Goal: Transaction & Acquisition: Subscribe to service/newsletter

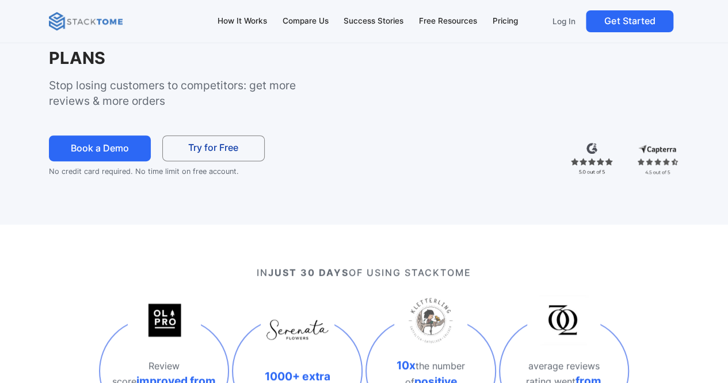
click at [315, 189] on div "For D2C eCommerce Brands 2-5x THE AMOUNT OF YOTPO REVIEWS IN THE NEXT 90 DAYS &…" at bounding box center [364, 37] width 728 height 374
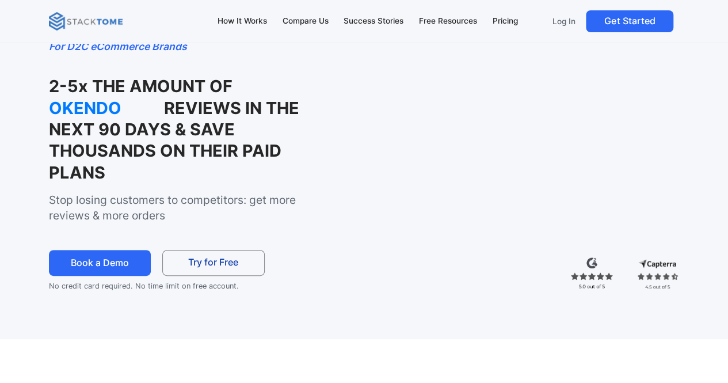
scroll to position [115, 0]
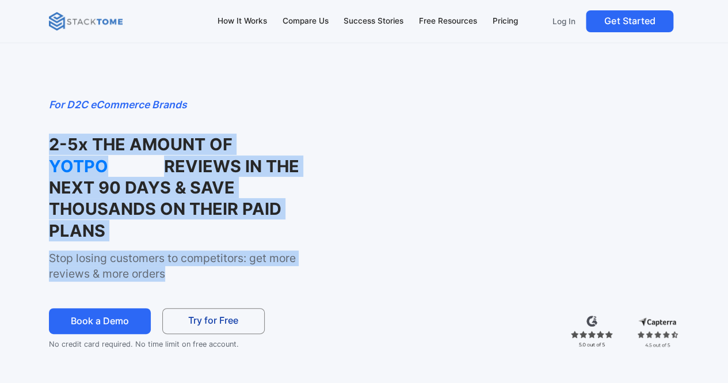
click at [222, 333] on link "Try for Free" at bounding box center [213, 321] width 102 height 26
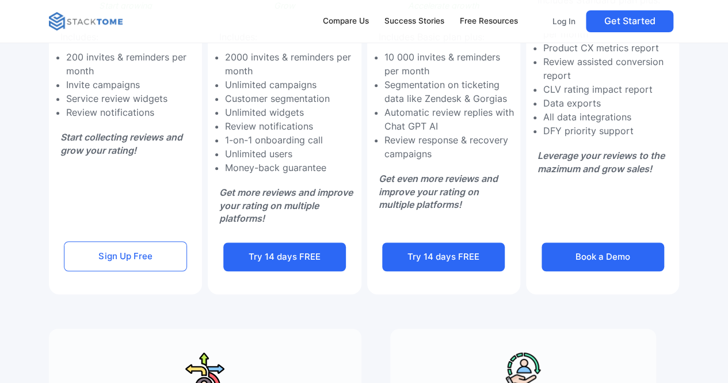
scroll to position [288, 0]
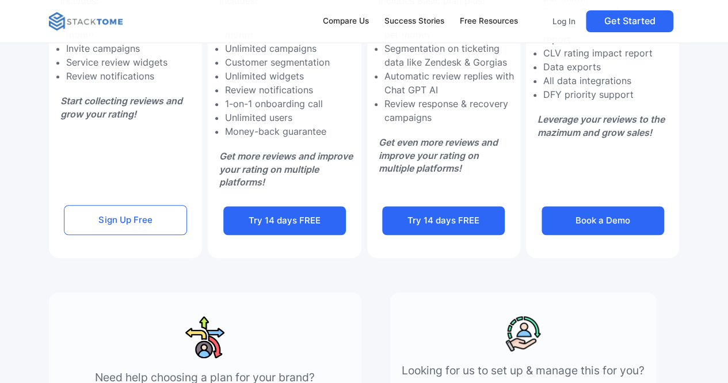
click at [120, 218] on link "Sign Up Free" at bounding box center [125, 220] width 123 height 30
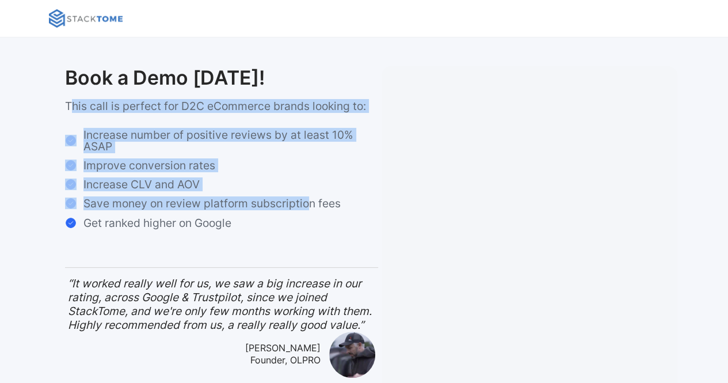
drag, startPoint x: 77, startPoint y: 104, endPoint x: 309, endPoint y: 237, distance: 267.1
click at [309, 238] on div "Book a Demo [DATE]! This call is perfect for D2C eCommerce brands looking to: I…" at bounding box center [221, 232] width 313 height 332
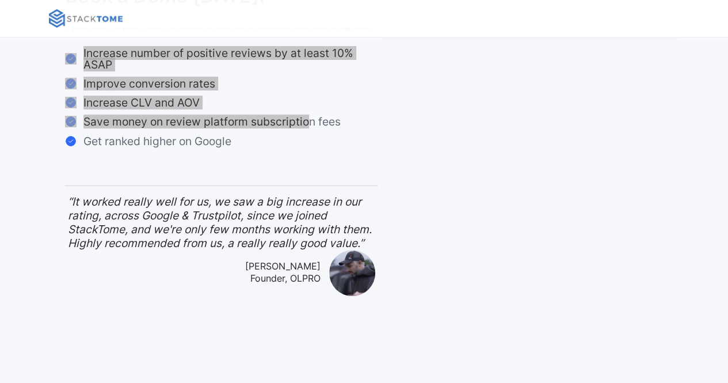
scroll to position [173, 0]
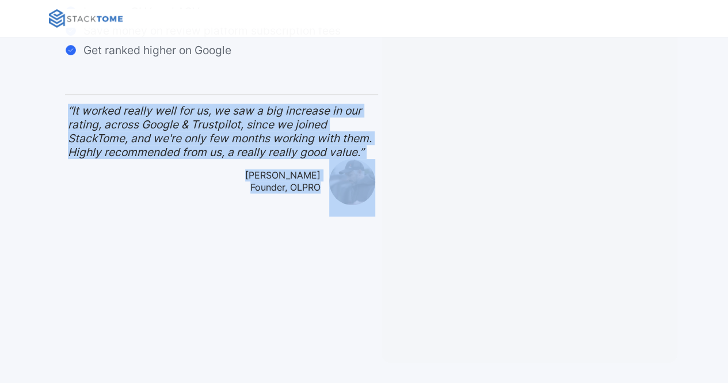
drag, startPoint x: 77, startPoint y: 108, endPoint x: 194, endPoint y: 185, distance: 140.3
click at [370, 163] on div "Book a Demo Today! This call is perfect for D2C eCommerce brands looking to: In…" at bounding box center [364, 128] width 630 height 469
click at [177, 186] on div "Daniel Walton Founder, OLPRO" at bounding box center [221, 188] width 307 height 58
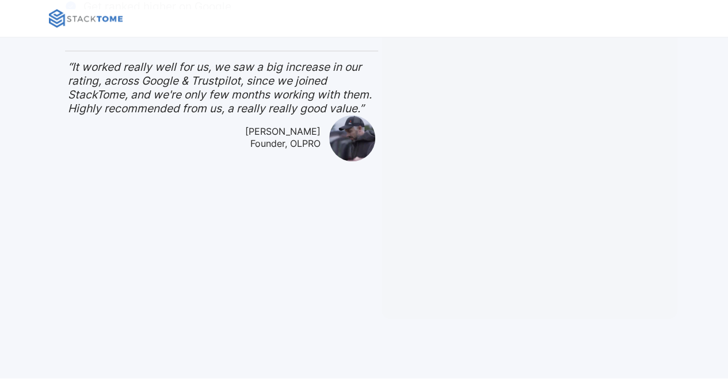
scroll to position [345, 0]
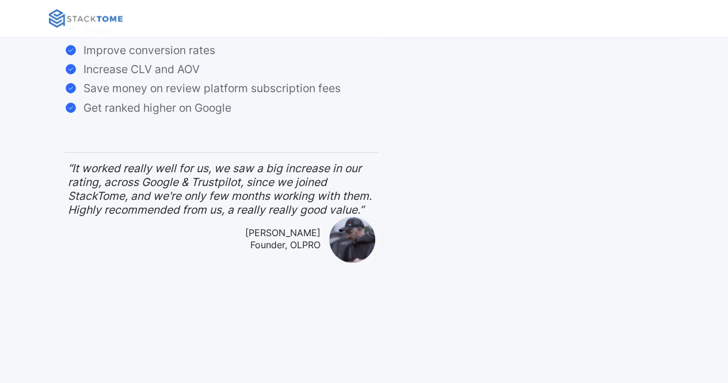
click at [193, 334] on div "Book a Demo Today! This call is perfect for D2C eCommerce brands looking to: In…" at bounding box center [364, 185] width 630 height 469
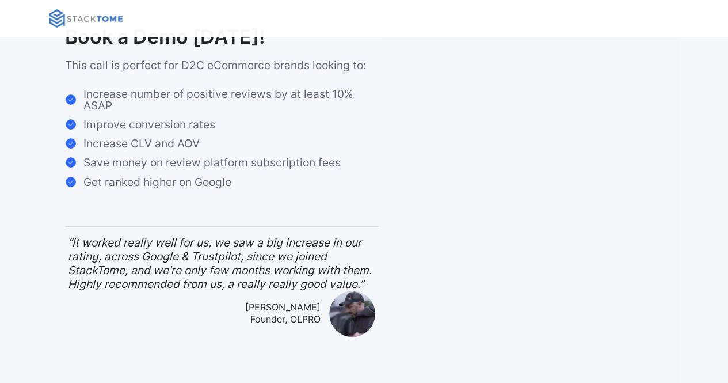
scroll to position [0, 0]
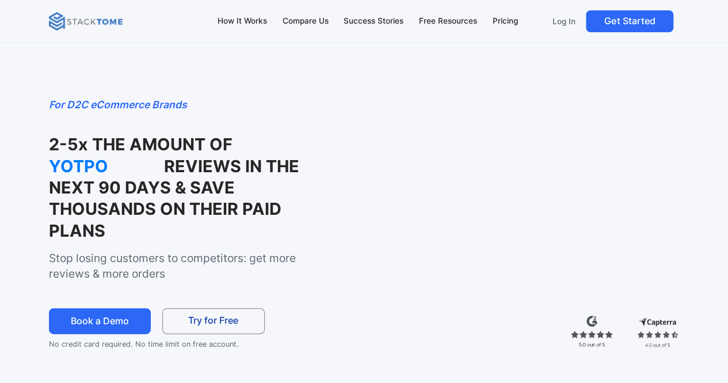
drag, startPoint x: 76, startPoint y: 139, endPoint x: 149, endPoint y: 235, distance: 120.4
click at [149, 235] on h1 "2-5x THE AMOUNT OF YOTPO REVIEWS IN THE NEXT 90 DAYS & SAVE THOUSANDS ON THEIR …" at bounding box center [187, 188] width 276 height 108
drag, startPoint x: 39, startPoint y: 343, endPoint x: 274, endPoint y: 349, distance: 235.5
click at [274, 349] on div "For D2C eCommerce Brands 2-5x THE AMOUNT OF FEEFO REVIEWS IN THE NEXT 90 DAYS &…" at bounding box center [364, 210] width 728 height 374
click at [276, 352] on div "For D2C eCommerce Brands 2-5x THE AMOUNT OF FEEFO REVIEWS IN THE NEXT 90 DAYS &…" at bounding box center [364, 210] width 728 height 374
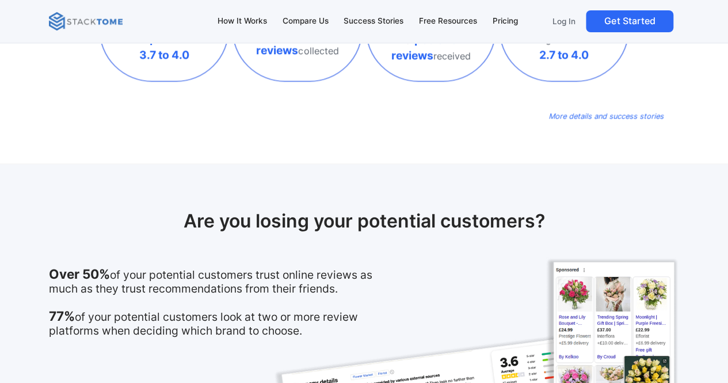
scroll to position [576, 0]
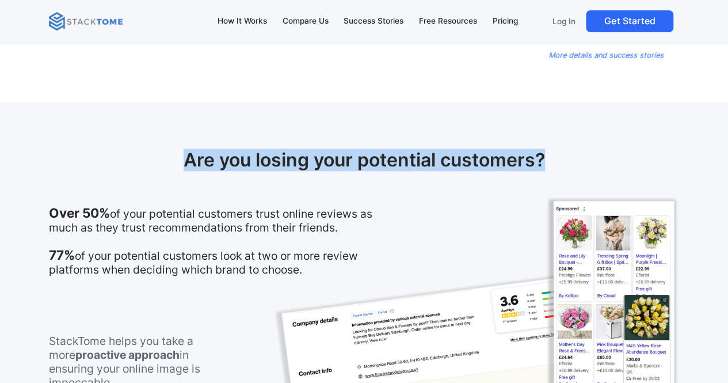
drag, startPoint x: 184, startPoint y: 157, endPoint x: 565, endPoint y: 163, distance: 380.6
click at [565, 163] on h2 "Are you losing your potential customers?" at bounding box center [364, 160] width 630 height 22
click at [492, 230] on img at bounding box center [464, 341] width 431 height 291
click at [412, 226] on img at bounding box center [464, 341] width 431 height 291
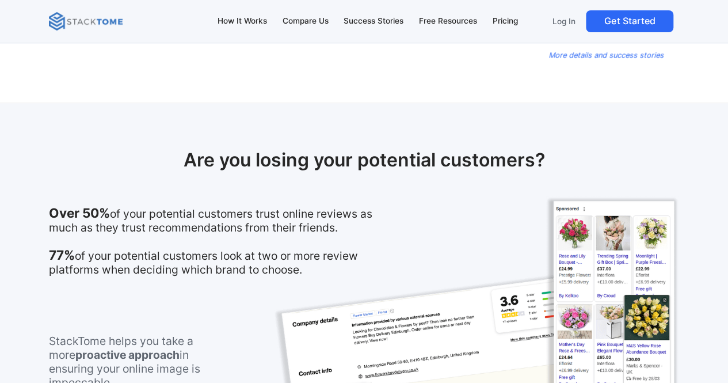
click at [158, 221] on p "Over 50% of your potential customers trust online reviews as much as they trust…" at bounding box center [222, 241] width 347 height 70
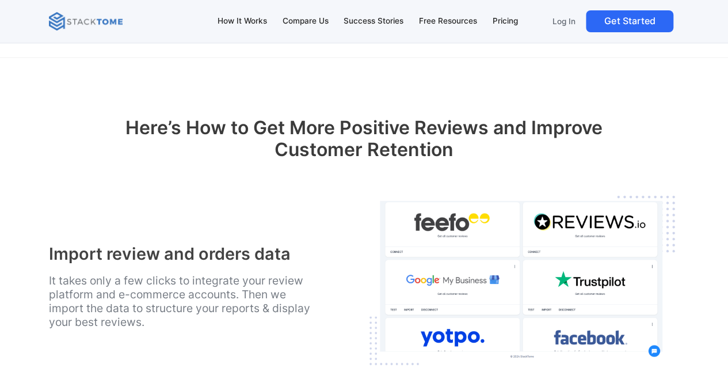
scroll to position [1324, 0]
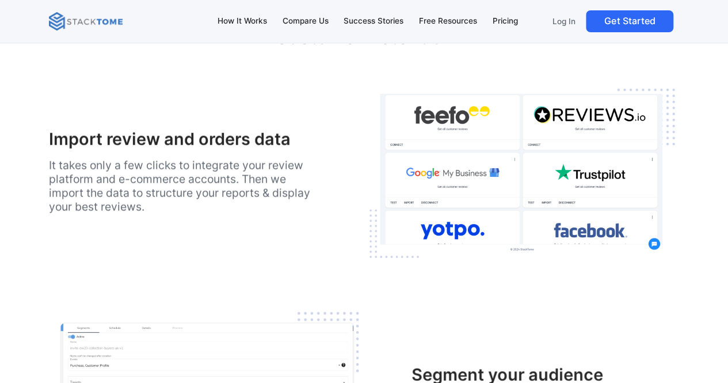
drag, startPoint x: 50, startPoint y: 127, endPoint x: 356, endPoint y: 227, distance: 321.5
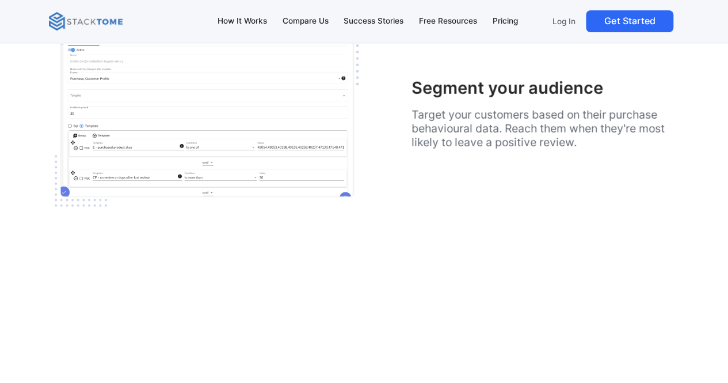
scroll to position [1612, 0]
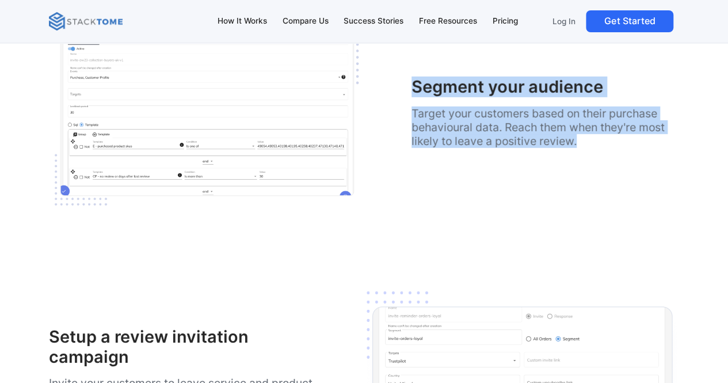
drag, startPoint x: 405, startPoint y: 74, endPoint x: 683, endPoint y: 164, distance: 292.4
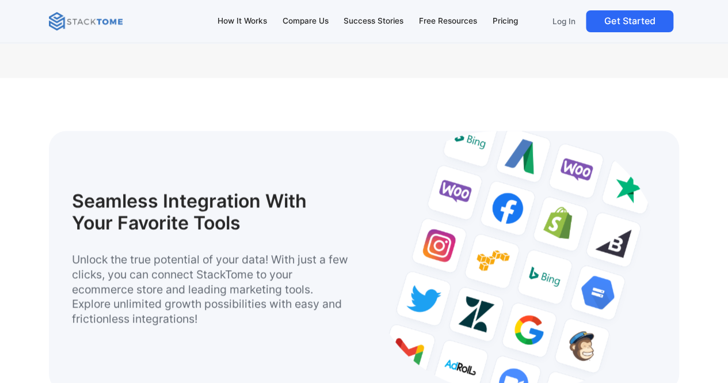
scroll to position [2936, 0]
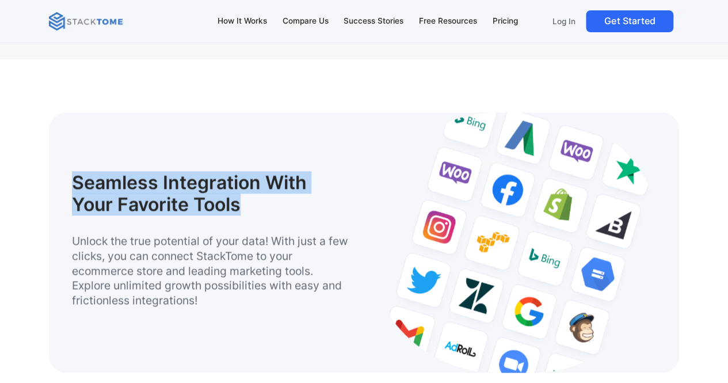
drag, startPoint x: 83, startPoint y: 170, endPoint x: 306, endPoint y: 200, distance: 224.8
click at [306, 200] on h1 "Seamless Integration With Your Favorite Tools" at bounding box center [196, 194] width 248 height 44
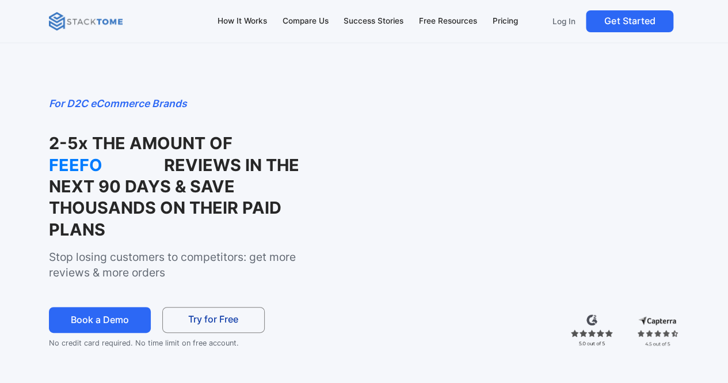
scroll to position [0, 0]
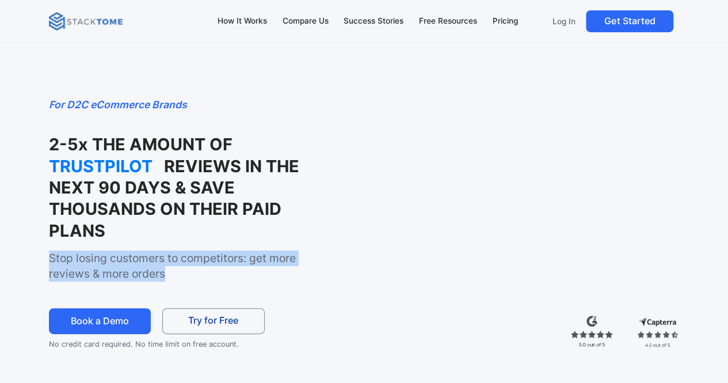
drag, startPoint x: 51, startPoint y: 262, endPoint x: 304, endPoint y: 276, distance: 253.1
click at [304, 276] on p "Stop losing customers to competitors: get more reviews & more orders" at bounding box center [187, 265] width 276 height 31
